Goal: Navigation & Orientation: Find specific page/section

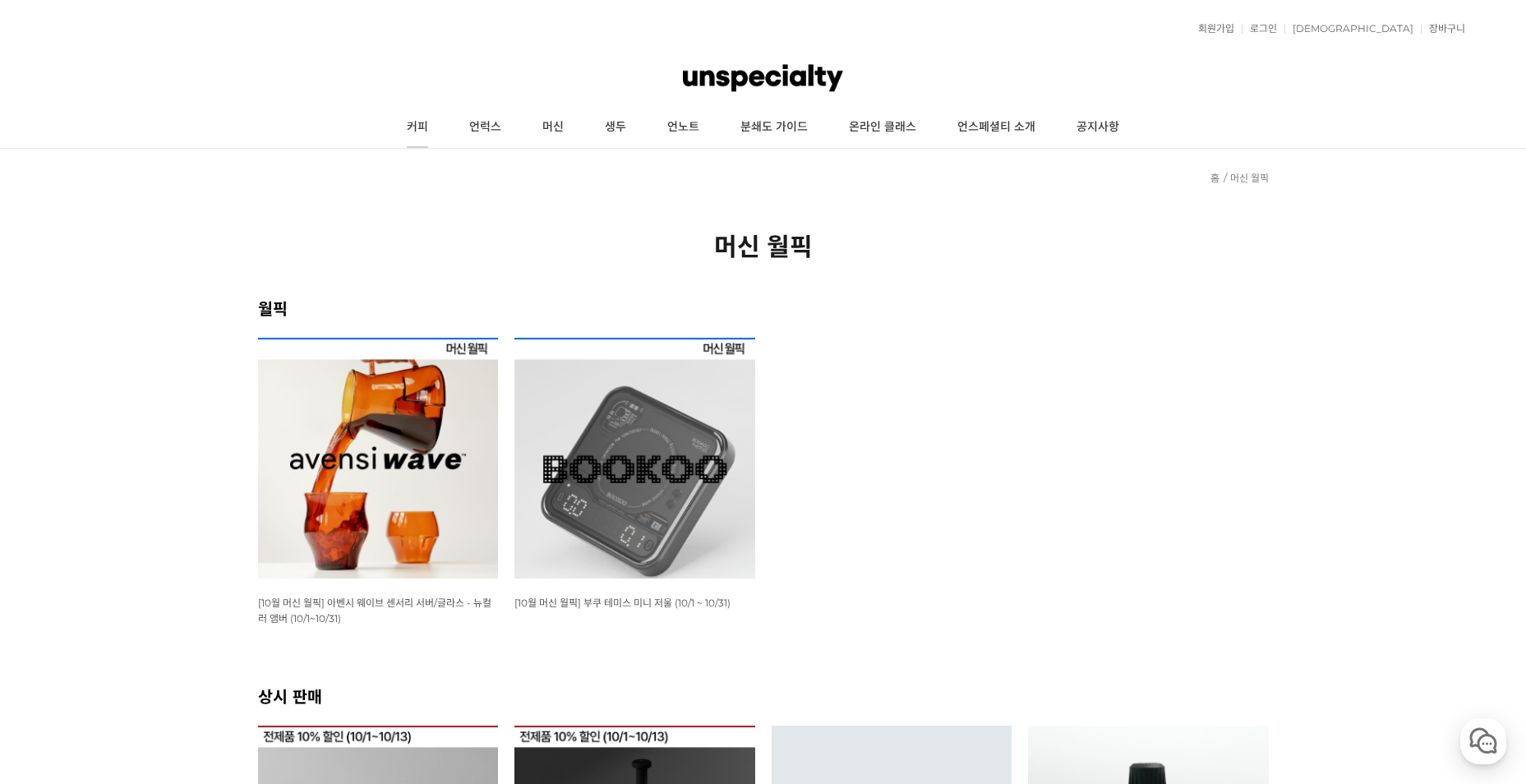
click at [419, 117] on link "커피" at bounding box center [417, 127] width 62 height 41
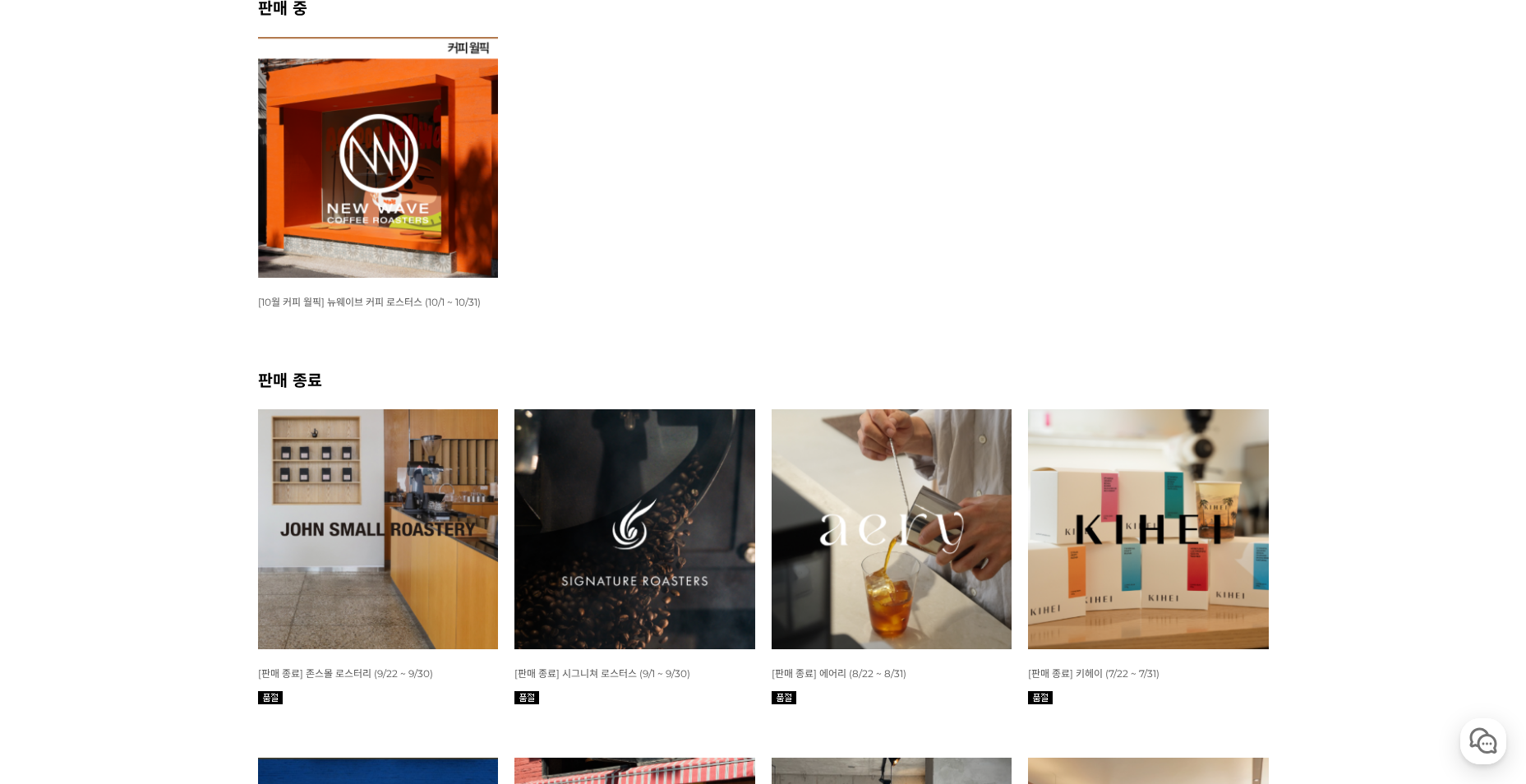
scroll to position [410, 0]
